Goal: Task Accomplishment & Management: Manage account settings

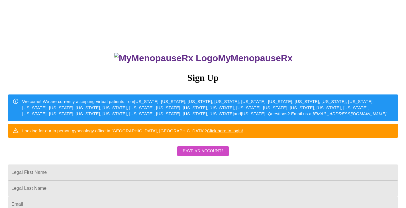
click at [257, 181] on input "Legal First Name" at bounding box center [203, 173] width 390 height 16
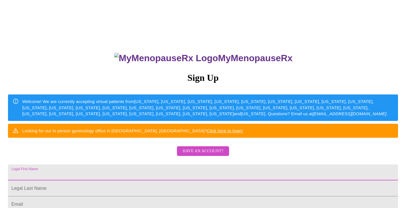
type input "[EMAIL_ADDRESS][DOMAIN_NAME]"
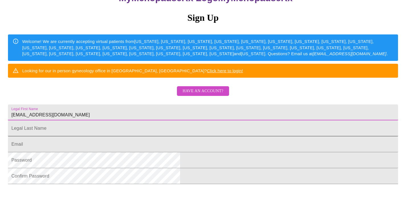
scroll to position [63, 0]
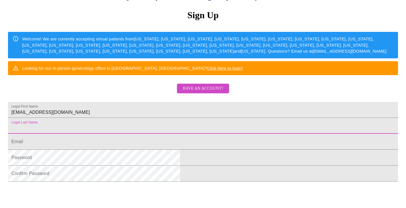
click at [222, 134] on input "Legal First Name" at bounding box center [203, 126] width 390 height 16
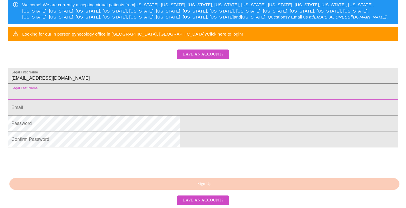
scroll to position [111, 0]
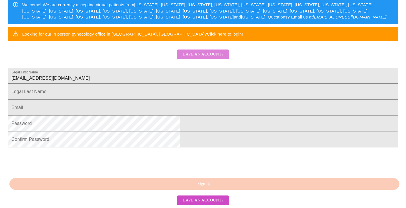
click at [217, 56] on span "Have an account?" at bounding box center [203, 54] width 41 height 7
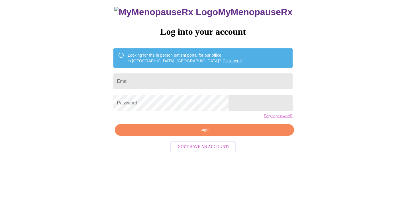
scroll to position [6, 0]
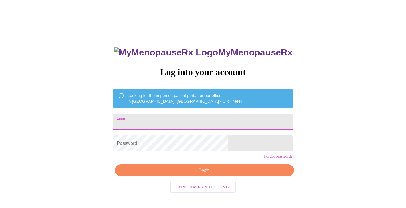
click at [196, 122] on input "Email" at bounding box center [202, 122] width 179 height 16
type input "[EMAIL_ADDRESS][DOMAIN_NAME]"
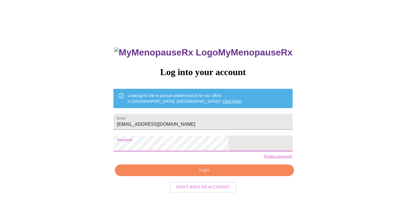
click at [142, 149] on div "MyMenopauseRx Log into your account Looking for the in person patient portal fo…" at bounding box center [203, 142] width 190 height 208
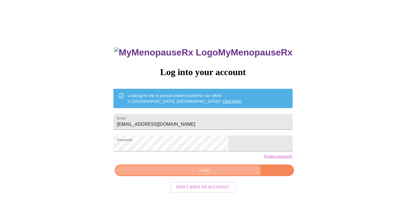
click at [220, 174] on span "Login" at bounding box center [204, 170] width 166 height 7
